Goal: Task Accomplishment & Management: Use online tool/utility

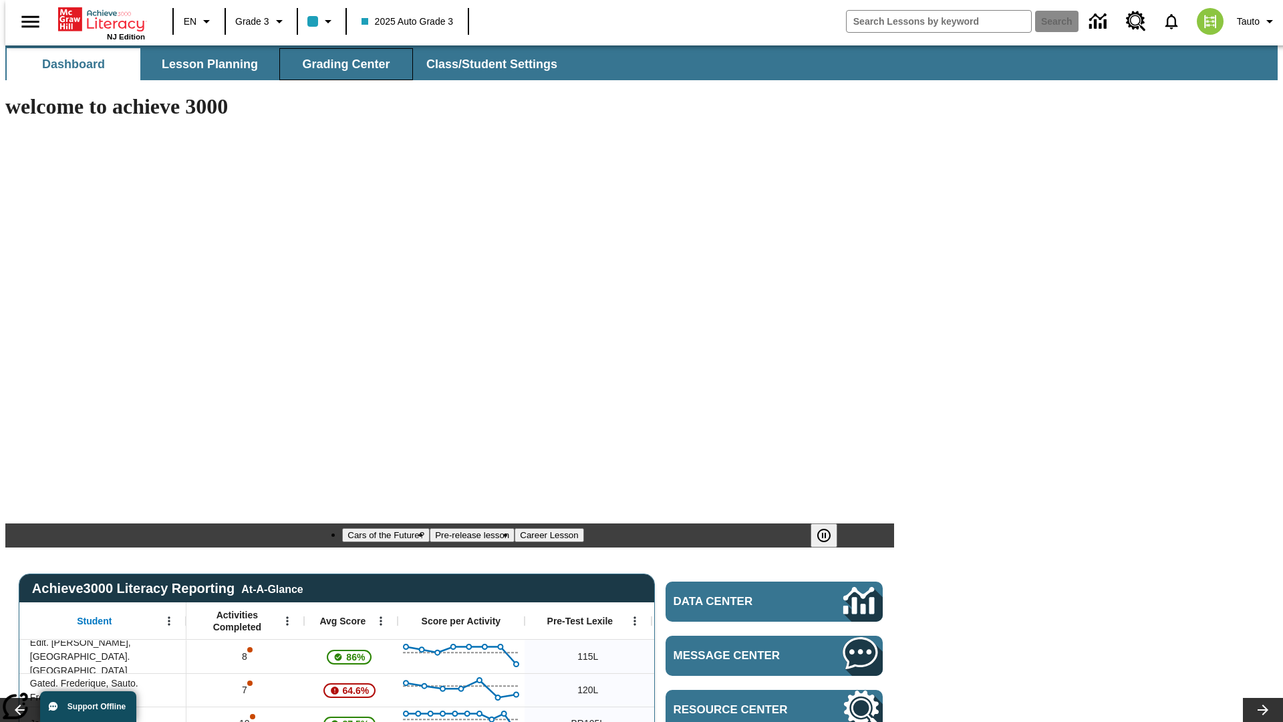
click at [341, 64] on span "Grading Center" at bounding box center [346, 64] width 88 height 15
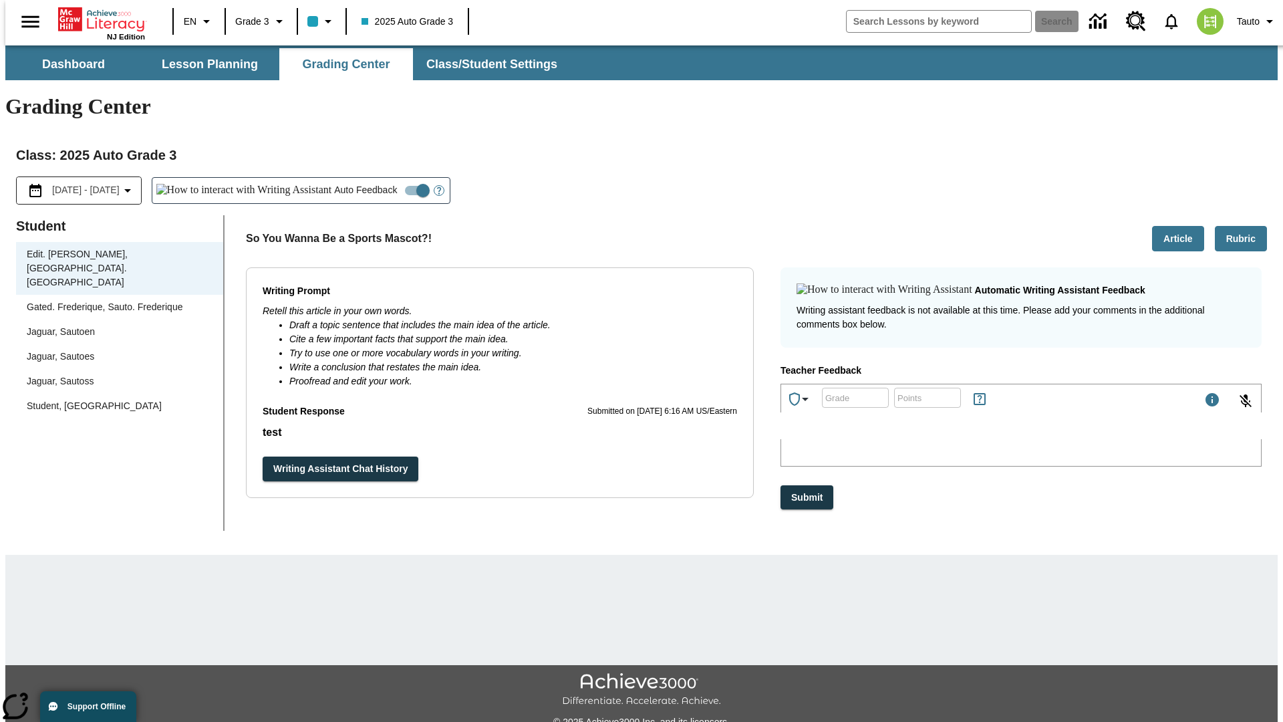
click at [115, 325] on div "Jaguar, Sautoen" at bounding box center [120, 332] width 186 height 14
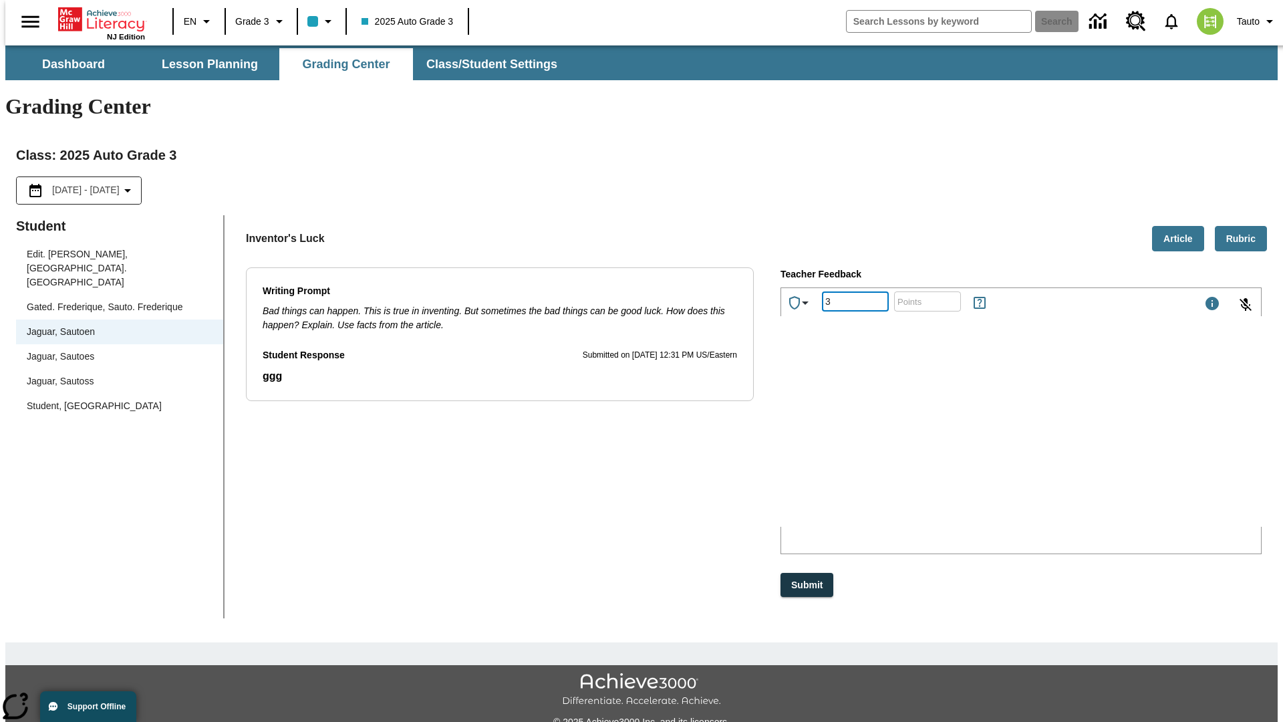
type input "3"
type input "10"
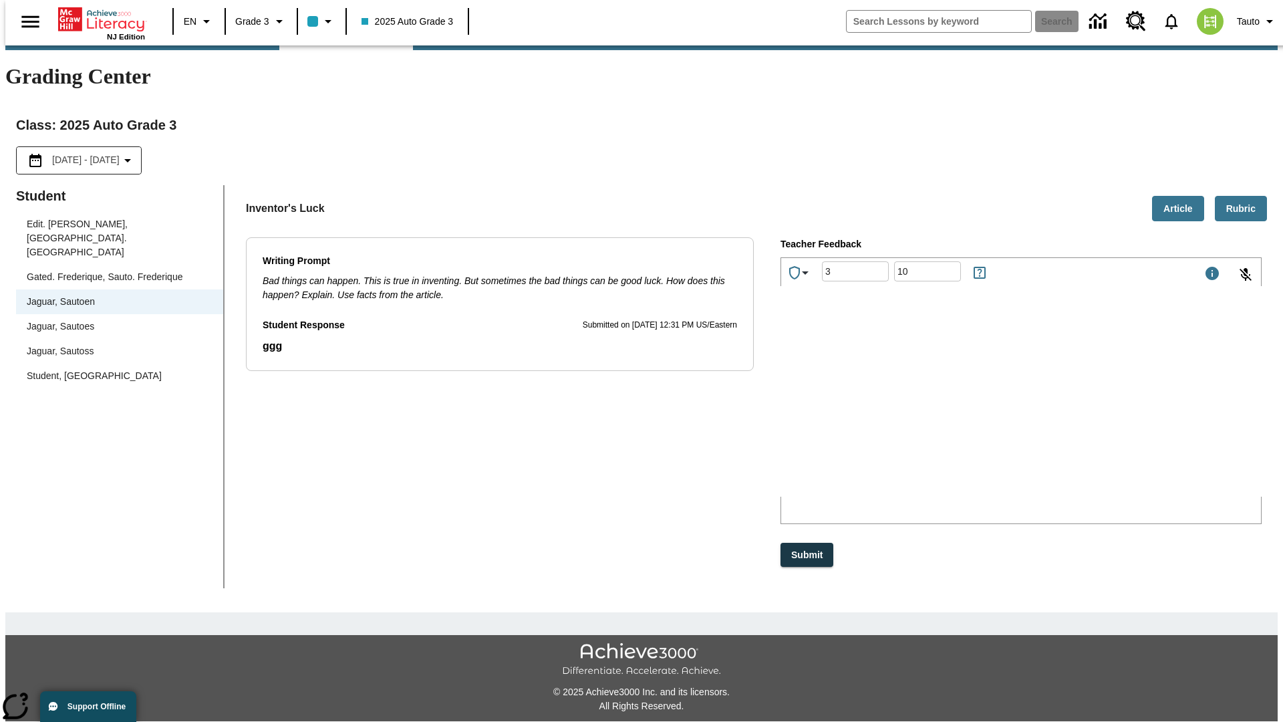
click at [976, 410] on p "Type your response here." at bounding box center [881, 409] width 190 height 12
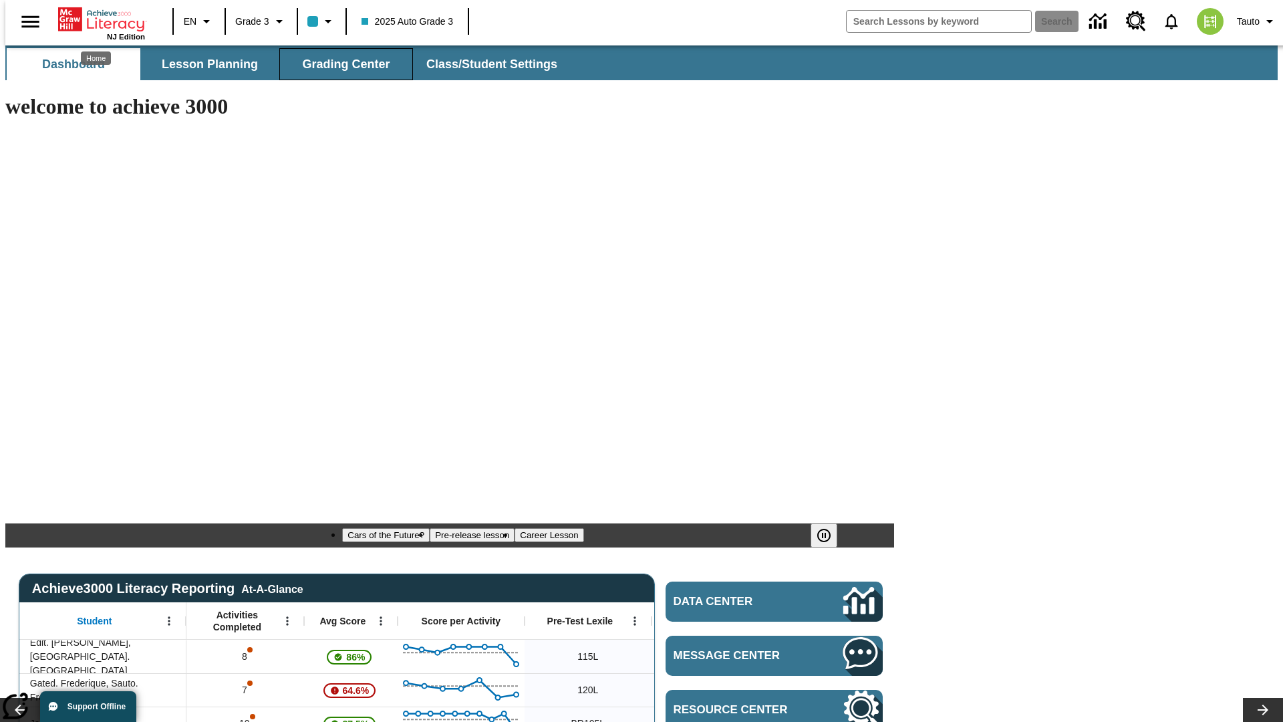
click at [341, 64] on span "Grading Center" at bounding box center [346, 64] width 88 height 15
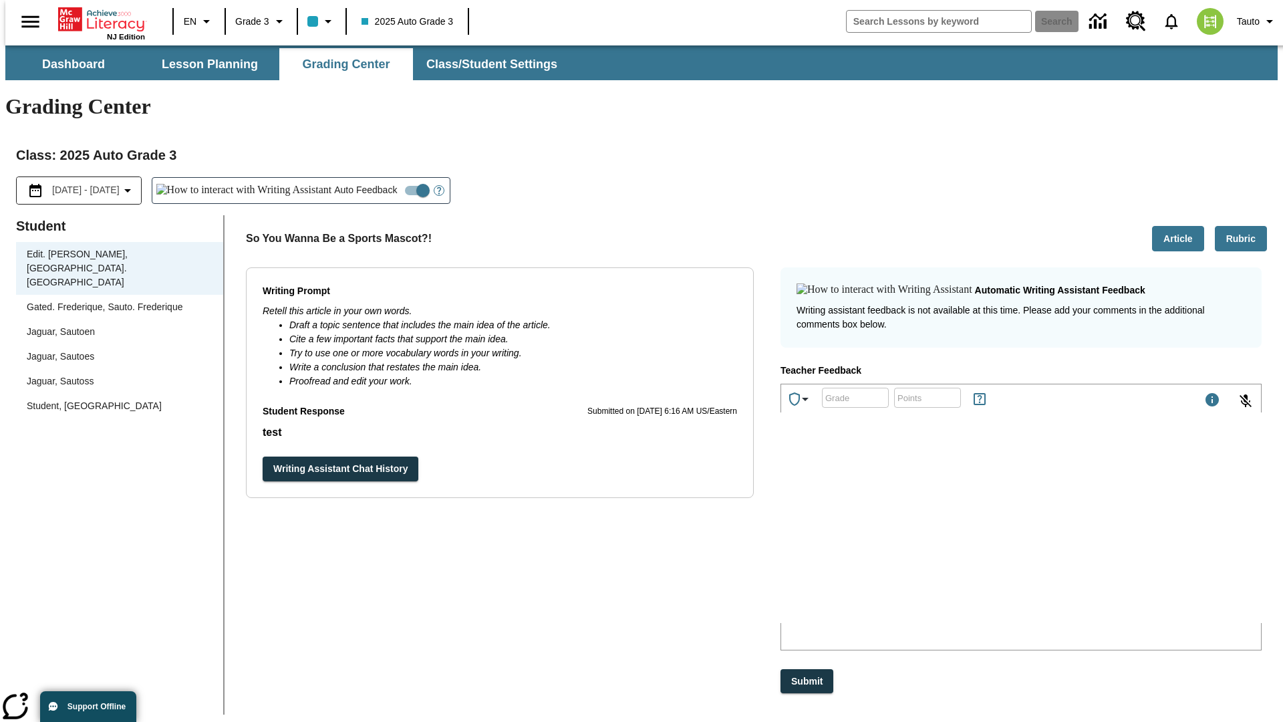
click at [115, 325] on div "Jaguar, Sautoen" at bounding box center [120, 332] width 186 height 14
